Goal: Navigation & Orientation: Go to known website

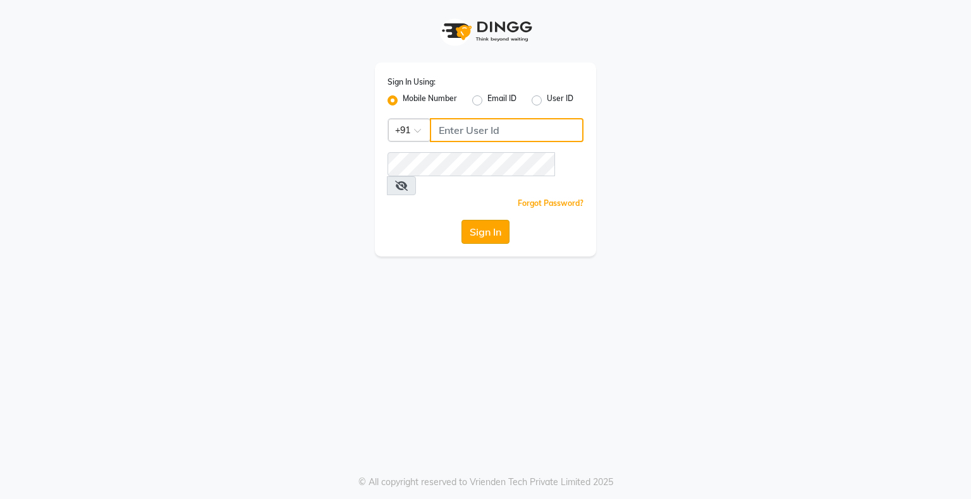
type input "9004055277"
click at [473, 220] on button "Sign In" at bounding box center [485, 232] width 48 height 24
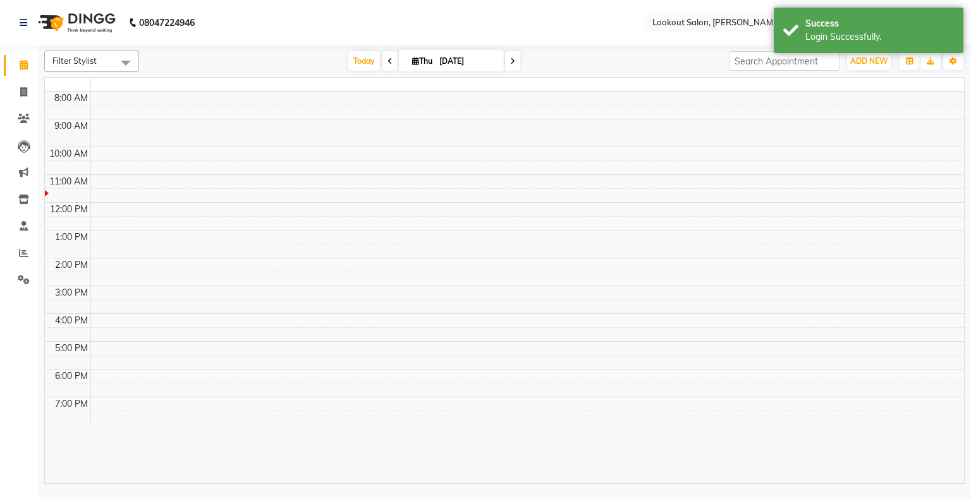
select select "en"
